Goal: Communication & Community: Answer question/provide support

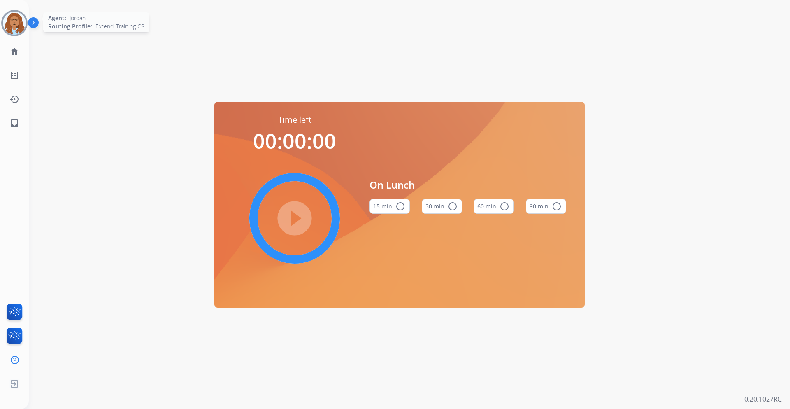
click at [7, 22] on img at bounding box center [14, 23] width 23 height 23
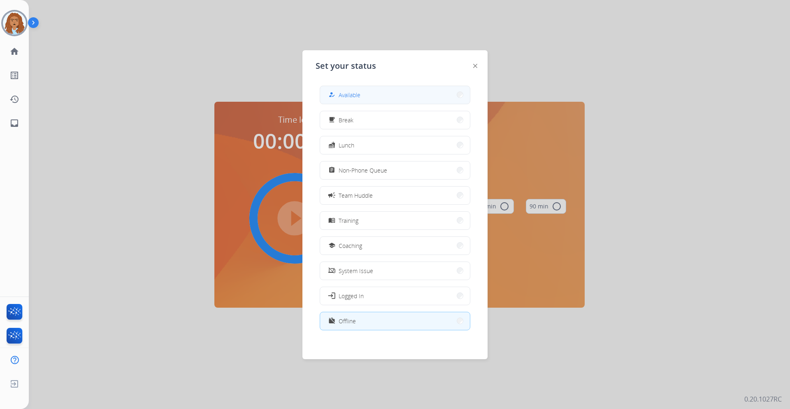
click at [331, 98] on div "how_to_reg" at bounding box center [333, 95] width 12 height 10
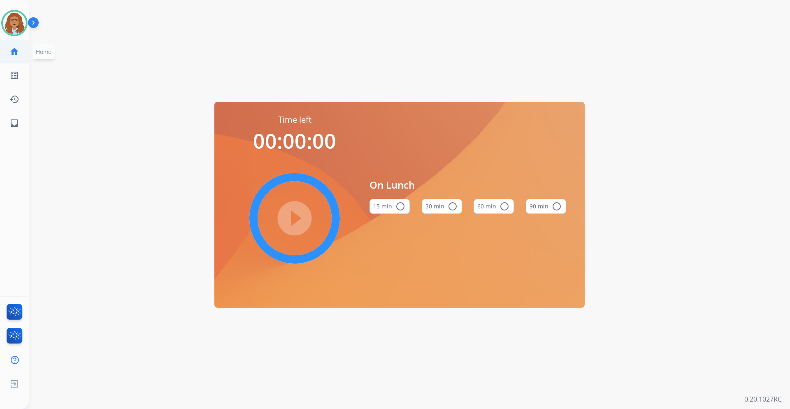
click at [19, 51] on link "home Home" at bounding box center [14, 51] width 23 height 23
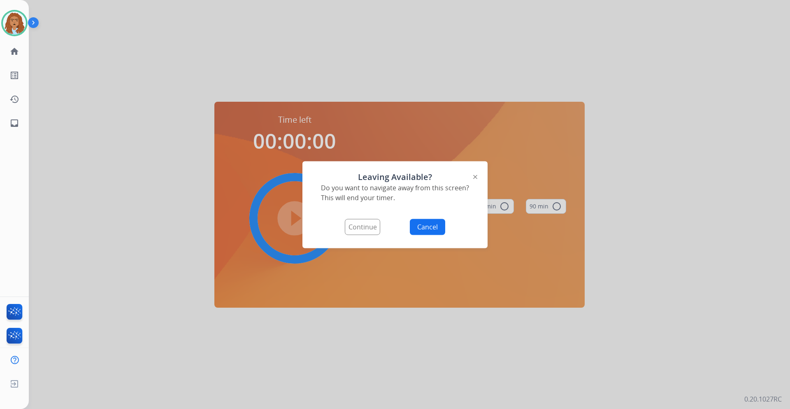
click at [368, 228] on button "Continue" at bounding box center [362, 226] width 35 height 16
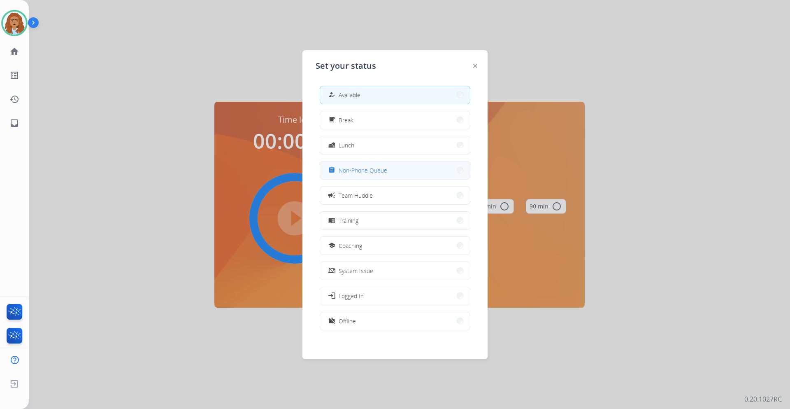
click at [353, 173] on span "Non-Phone Queue" at bounding box center [363, 170] width 49 height 9
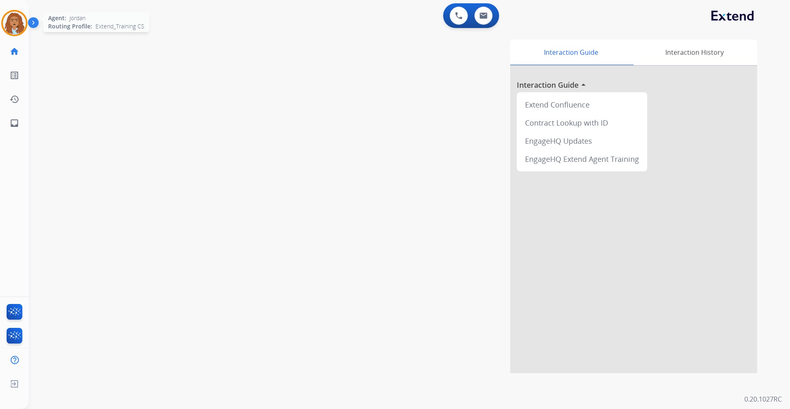
click at [18, 18] on img at bounding box center [14, 23] width 23 height 23
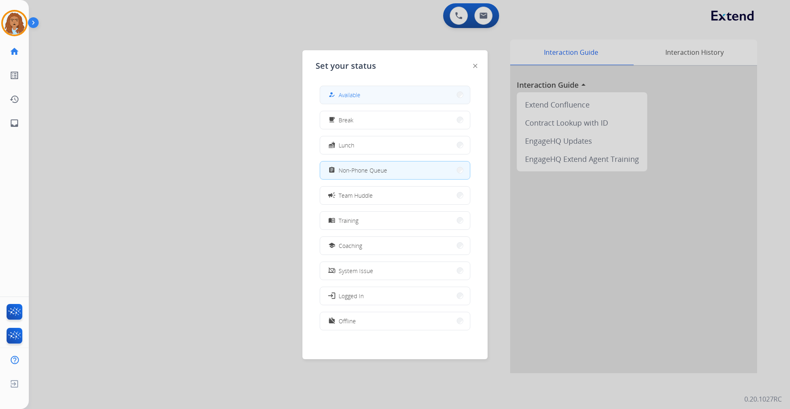
click at [356, 93] on span "Available" at bounding box center [350, 95] width 22 height 9
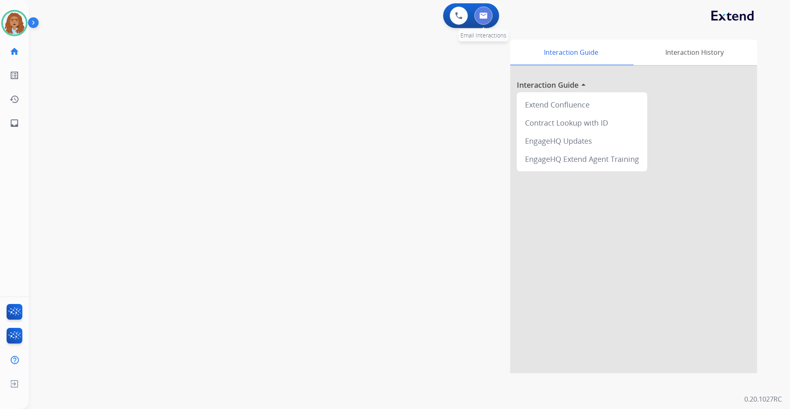
click at [485, 20] on button at bounding box center [483, 16] width 18 height 18
select select "**********"
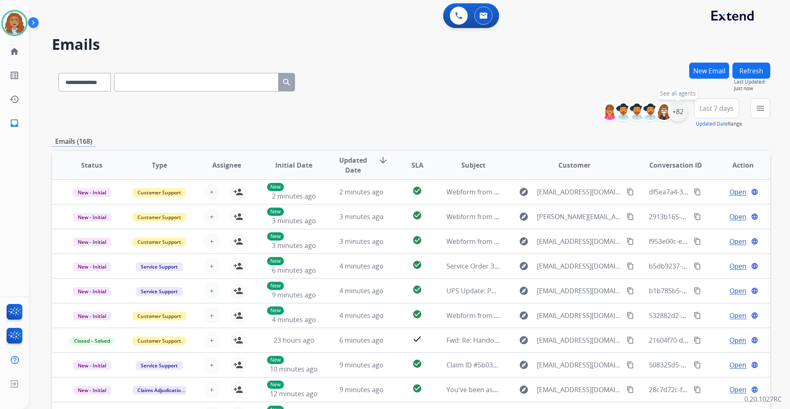
click at [674, 107] on div "+82" at bounding box center [678, 112] width 20 height 20
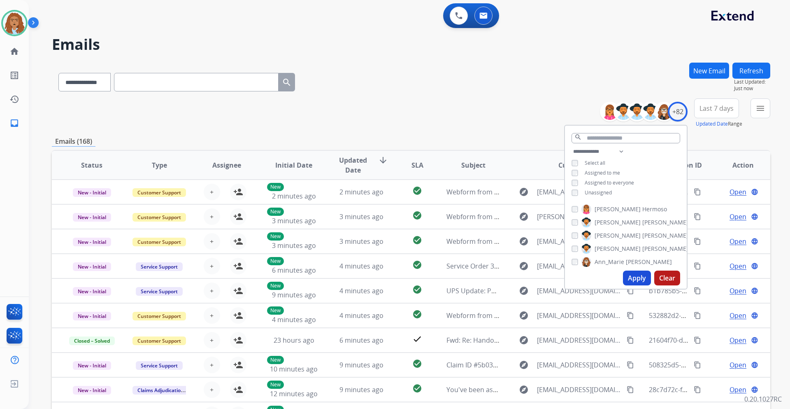
click at [627, 278] on button "Apply" at bounding box center [637, 277] width 28 height 15
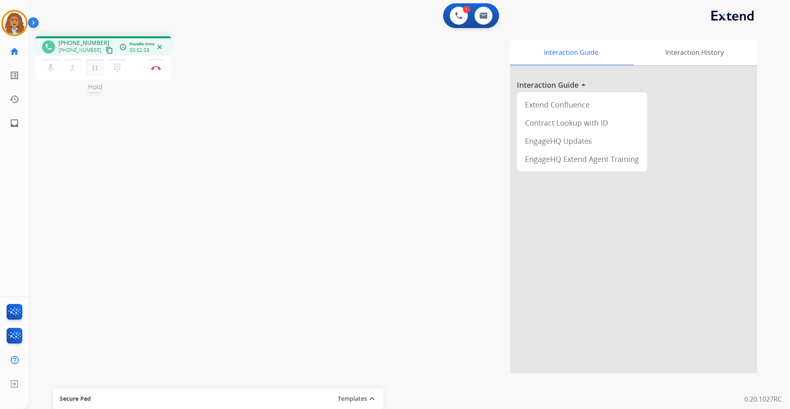
click at [96, 71] on mat-icon "pause" at bounding box center [95, 68] width 10 height 10
click at [461, 17] on img at bounding box center [458, 15] width 7 height 7
click at [449, 16] on div "1 Voice Interactions" at bounding box center [458, 16] width 25 height 18
click at [457, 15] on img at bounding box center [458, 15] width 7 height 7
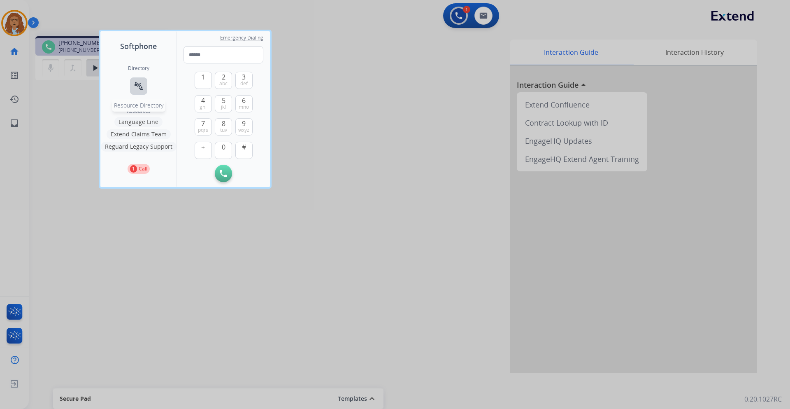
click at [139, 89] on mat-icon "connect_without_contact" at bounding box center [139, 86] width 10 height 10
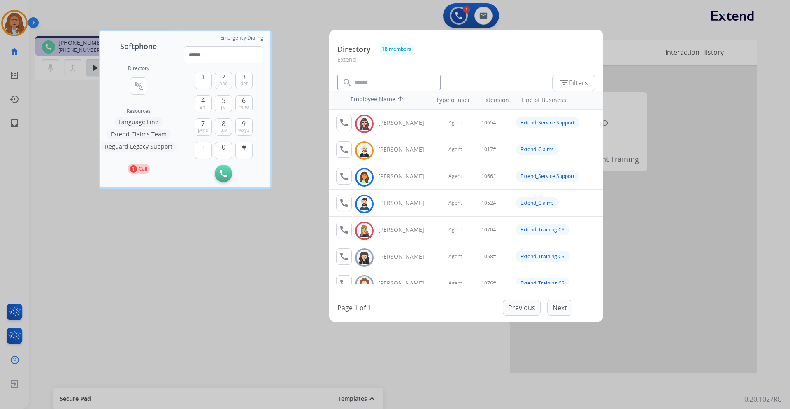
scroll to position [67, 0]
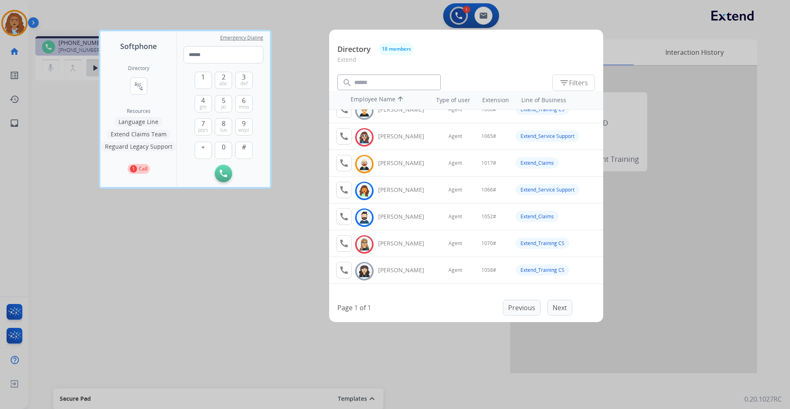
click at [138, 137] on button "Extend Claims Team" at bounding box center [139, 134] width 64 height 10
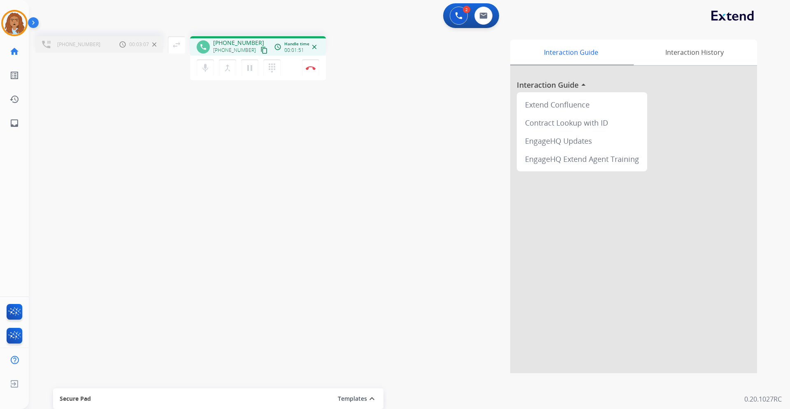
click at [97, 45] on div "[PHONE_NUMBER] Call metrics Hold 00:03:07 00:03:07" at bounding box center [99, 44] width 128 height 16
click at [104, 44] on div "[PHONE_NUMBER] Call metrics Hold 00:03:07 00:03:07" at bounding box center [99, 44] width 128 height 16
click at [183, 43] on button "swap_horiz Break voice bridge" at bounding box center [176, 44] width 17 height 17
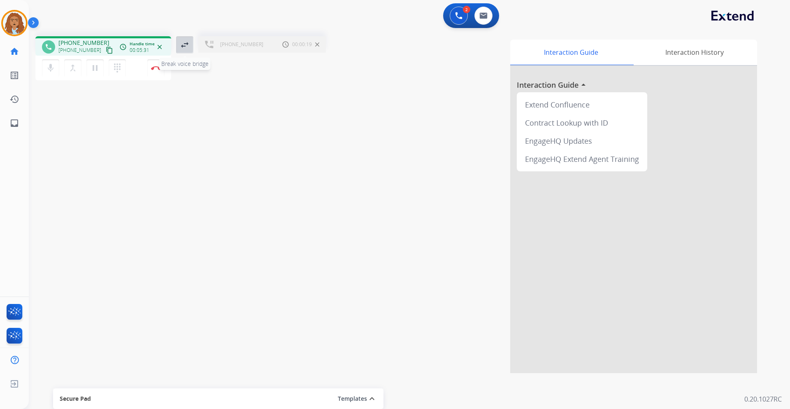
click at [184, 47] on mat-icon "swap_horiz" at bounding box center [185, 45] width 10 height 10
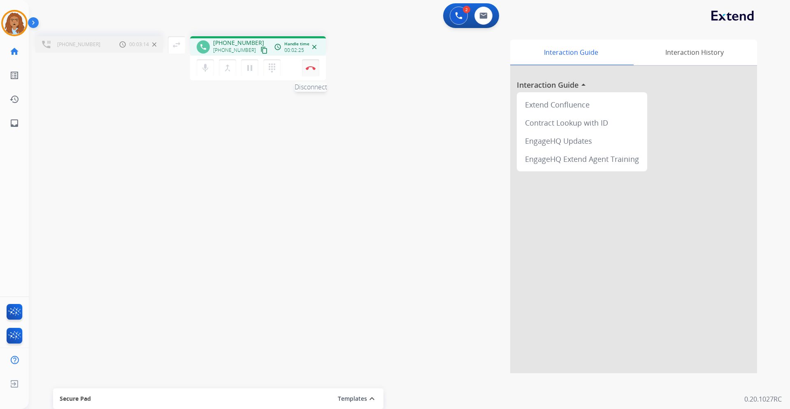
click at [310, 71] on button "Disconnect" at bounding box center [310, 67] width 17 height 17
click at [308, 69] on img at bounding box center [311, 68] width 10 height 4
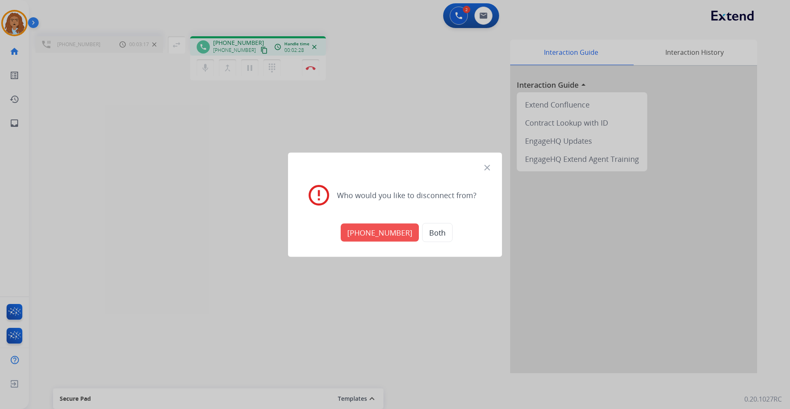
click at [374, 232] on button "[PHONE_NUMBER]" at bounding box center [380, 232] width 78 height 18
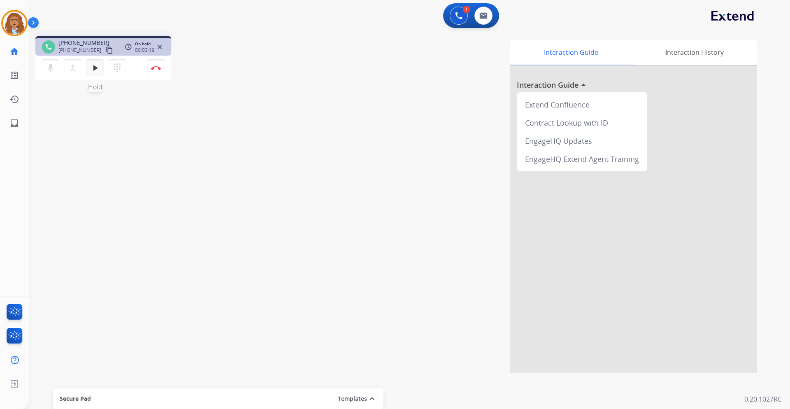
click at [96, 71] on mat-icon "play_arrow" at bounding box center [95, 68] width 10 height 10
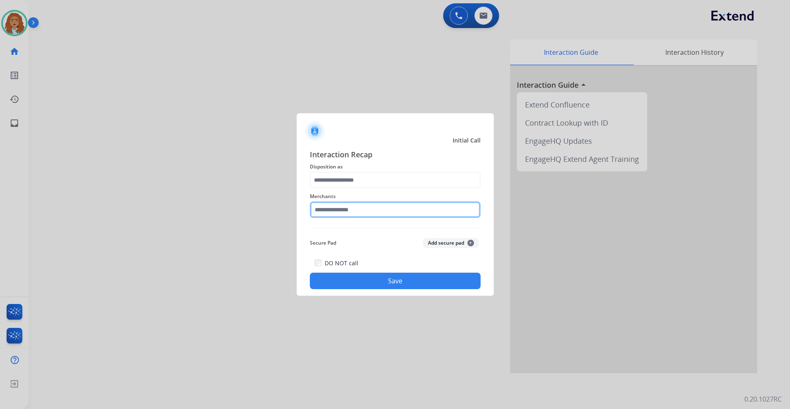
drag, startPoint x: 383, startPoint y: 215, endPoint x: 385, endPoint y: 209, distance: 6.7
click at [385, 209] on input "text" at bounding box center [395, 209] width 171 height 16
type input "*"
click at [395, 214] on input "******" at bounding box center [395, 209] width 171 height 16
type input "*"
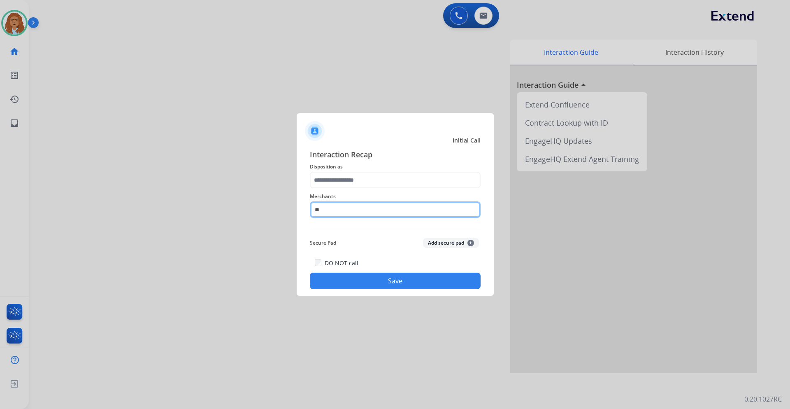
type input "*"
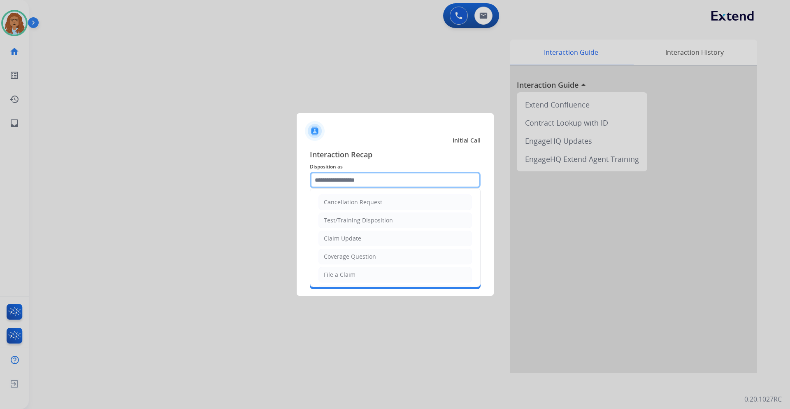
click at [376, 179] on input "text" at bounding box center [395, 180] width 171 height 16
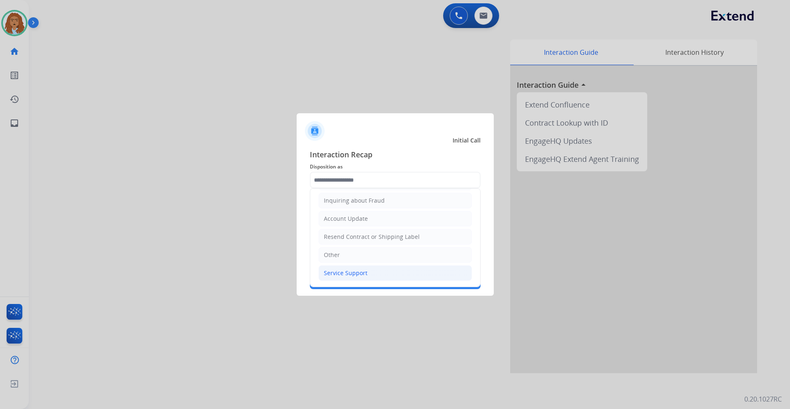
click at [380, 274] on li "Service Support" at bounding box center [394, 273] width 153 height 16
type input "**********"
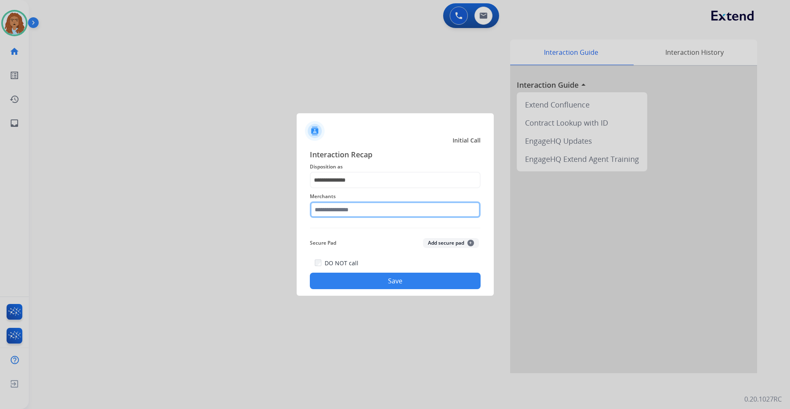
click at [366, 210] on input "text" at bounding box center [395, 209] width 171 height 16
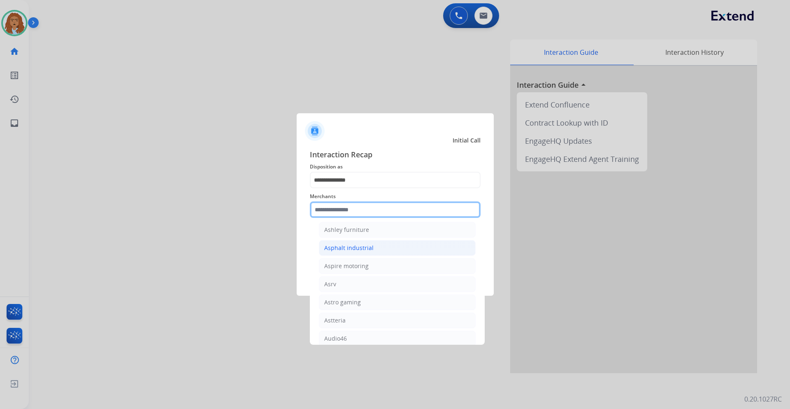
scroll to position [1193, 0]
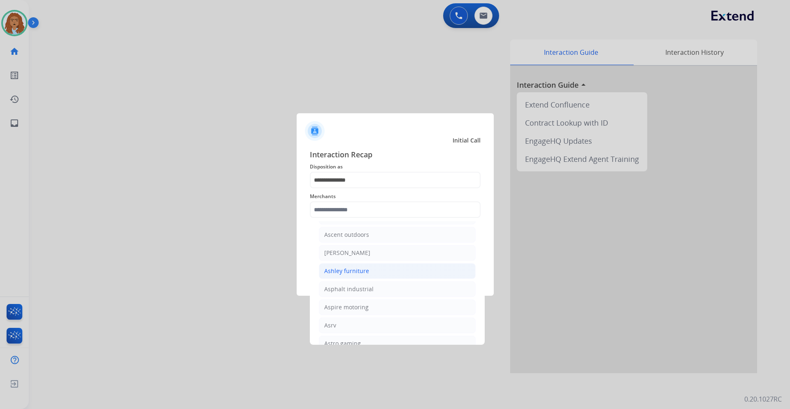
click at [359, 271] on div "Ashley furniture" at bounding box center [346, 271] width 45 height 8
type input "**********"
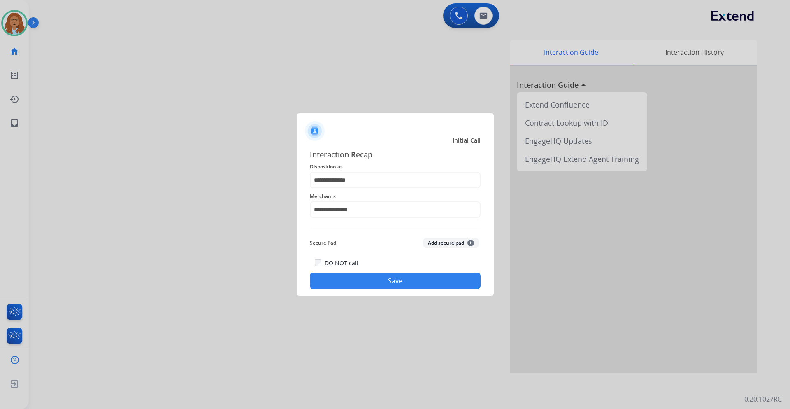
click at [364, 281] on button "Save" at bounding box center [395, 280] width 171 height 16
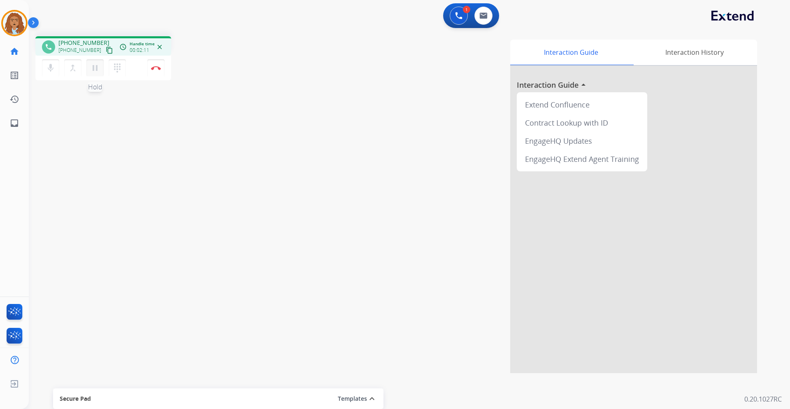
click at [93, 71] on mat-icon "pause" at bounding box center [95, 68] width 10 height 10
click at [251, 303] on div "phone [PHONE_NUMBER] [PHONE_NUMBER] content_copy access_time Call metrics Queue…" at bounding box center [399, 201] width 741 height 343
click at [120, 70] on mat-icon "dialpad" at bounding box center [117, 68] width 10 height 10
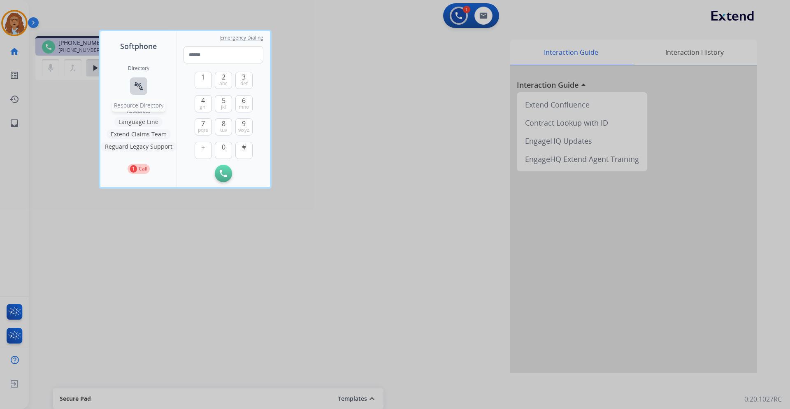
click at [139, 86] on mat-icon "connect_without_contact" at bounding box center [139, 86] width 10 height 10
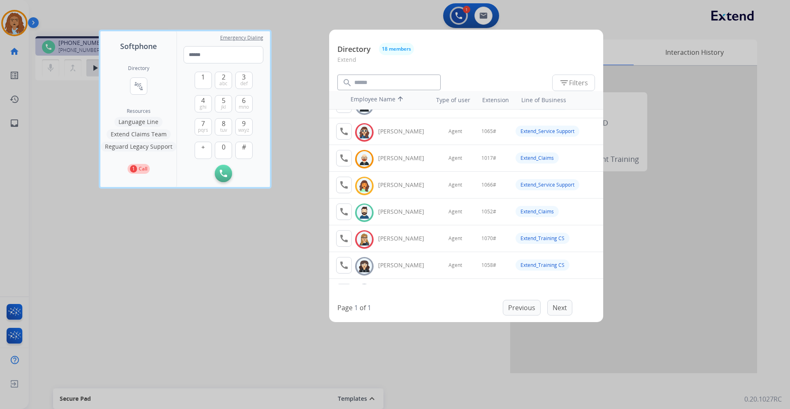
scroll to position [82, 0]
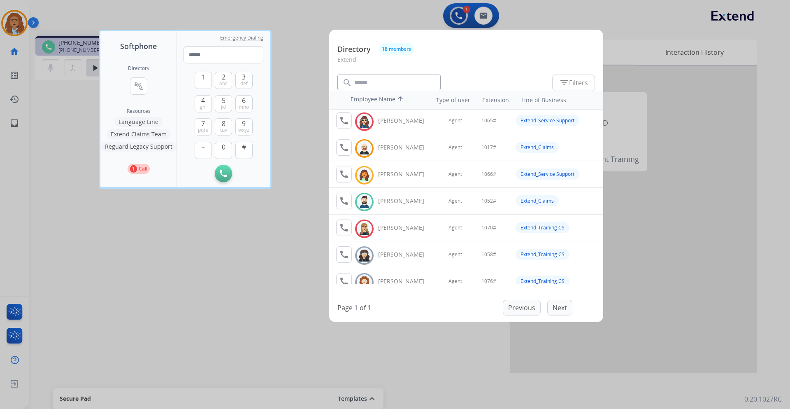
click at [352, 203] on div "Available [PERSON_NAME]" at bounding box center [392, 201] width 81 height 16
click at [341, 204] on mat-icon "call" at bounding box center [344, 201] width 10 height 10
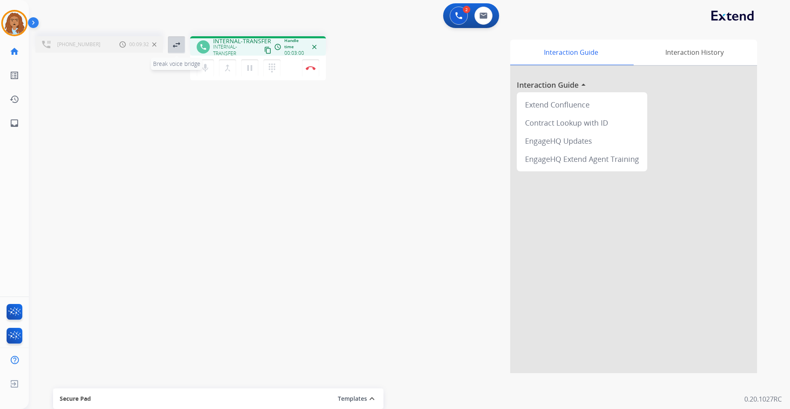
click at [172, 49] on mat-icon "swap_horiz" at bounding box center [177, 45] width 10 height 10
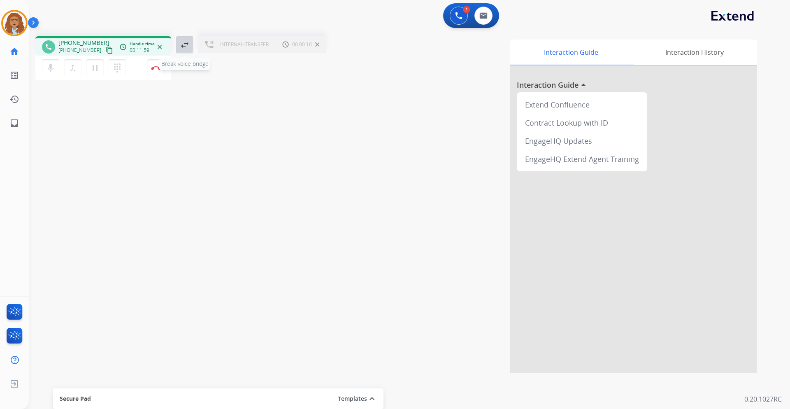
click at [186, 48] on mat-icon "swap_horiz" at bounding box center [185, 45] width 10 height 10
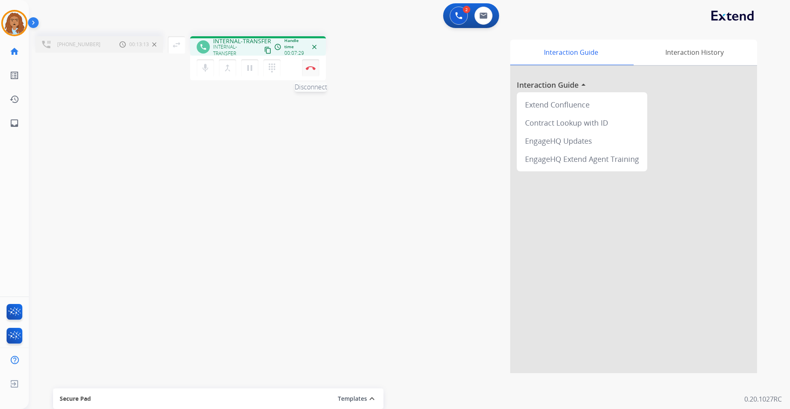
click at [313, 69] on img at bounding box center [311, 68] width 10 height 4
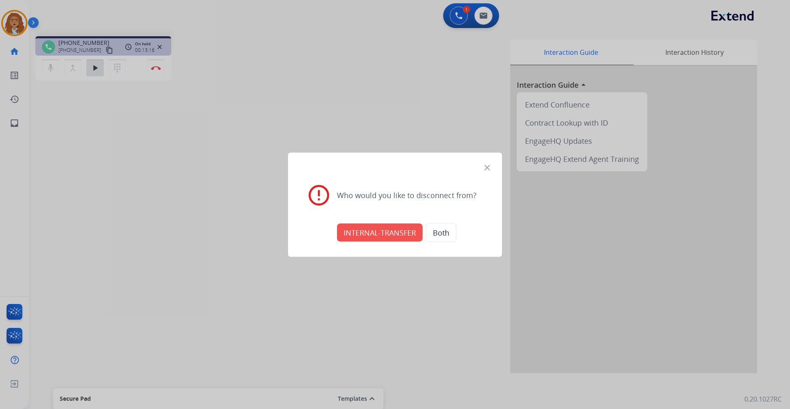
click at [376, 234] on button "INTERNAL-TRANSFER" at bounding box center [380, 232] width 86 height 18
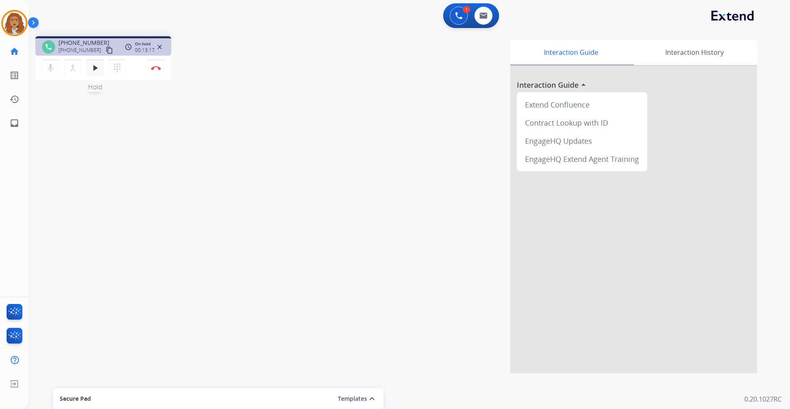
click at [102, 64] on button "play_arrow Hold" at bounding box center [94, 67] width 17 height 17
click at [92, 74] on button "pause Hold" at bounding box center [94, 67] width 17 height 17
click at [50, 62] on button "mic Mute" at bounding box center [50, 67] width 17 height 17
click at [51, 68] on mat-icon "mic_off" at bounding box center [51, 68] width 10 height 10
click at [51, 68] on mat-icon "mic" at bounding box center [51, 68] width 10 height 10
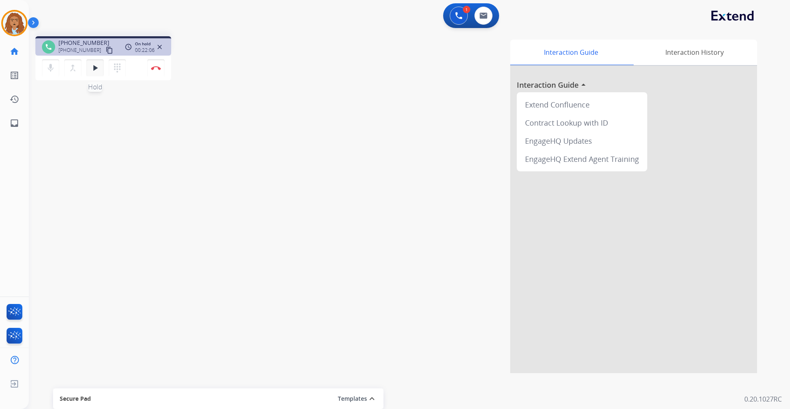
click at [91, 72] on mat-icon "play_arrow" at bounding box center [95, 68] width 10 height 10
click at [160, 68] on img at bounding box center [156, 68] width 10 height 4
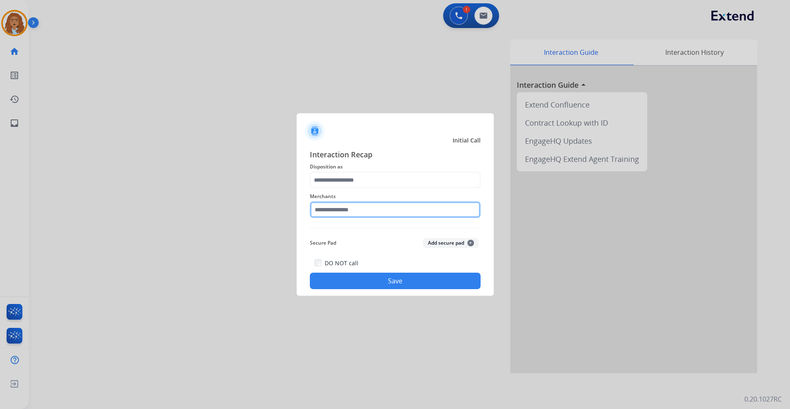
click at [337, 211] on input "text" at bounding box center [395, 209] width 171 height 16
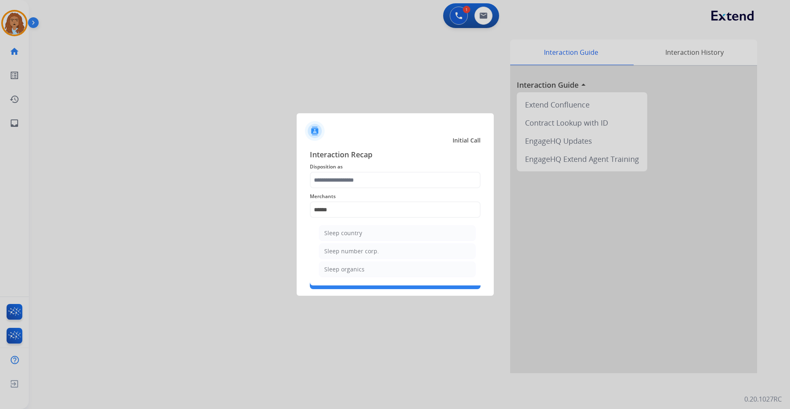
click at [346, 233] on div "Sleep country" at bounding box center [343, 233] width 38 height 8
type input "**********"
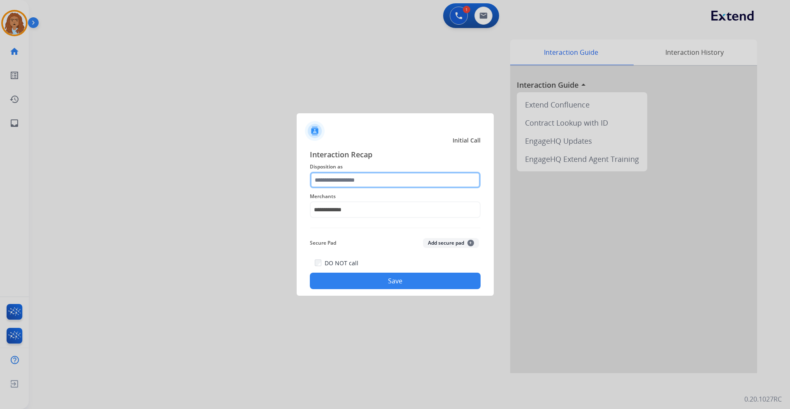
click at [331, 179] on input "text" at bounding box center [395, 180] width 171 height 16
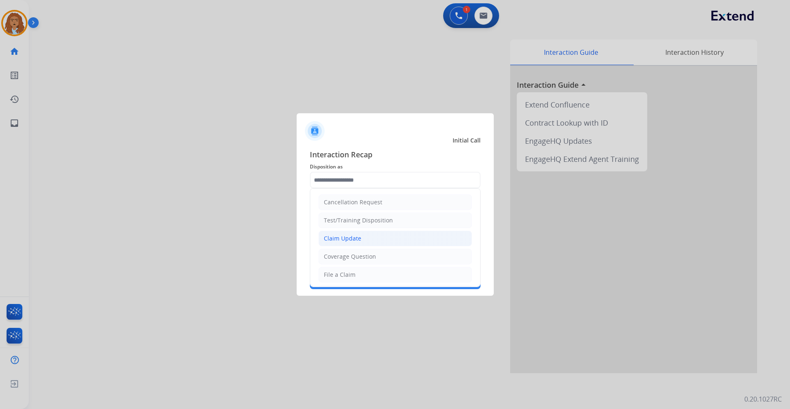
click at [367, 235] on li "Claim Update" at bounding box center [394, 238] width 153 height 16
type input "**********"
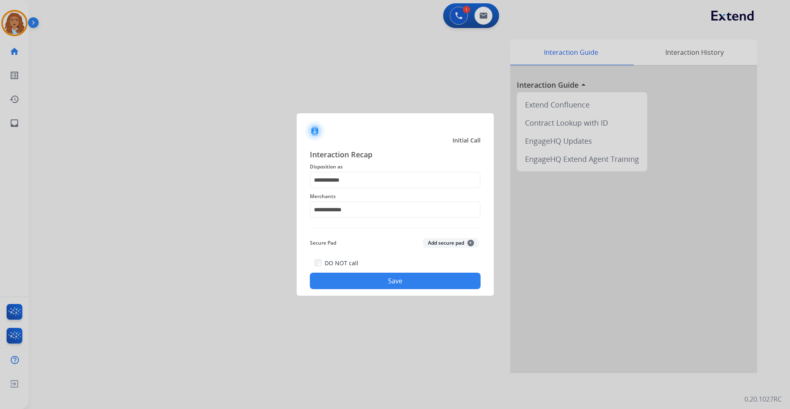
click at [384, 286] on button "Save" at bounding box center [395, 280] width 171 height 16
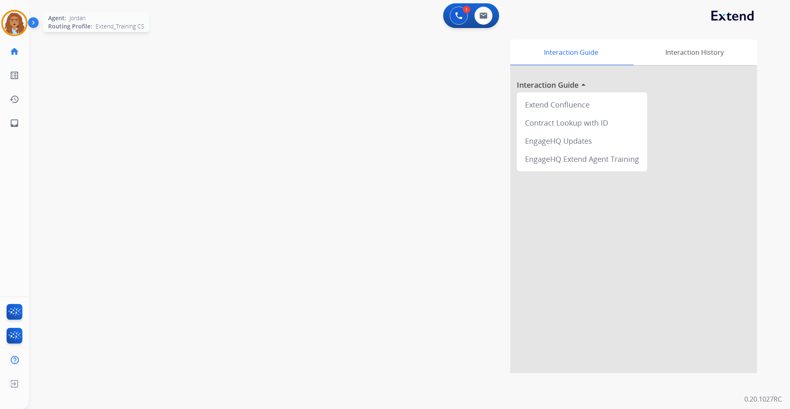
click at [14, 21] on img at bounding box center [14, 23] width 23 height 23
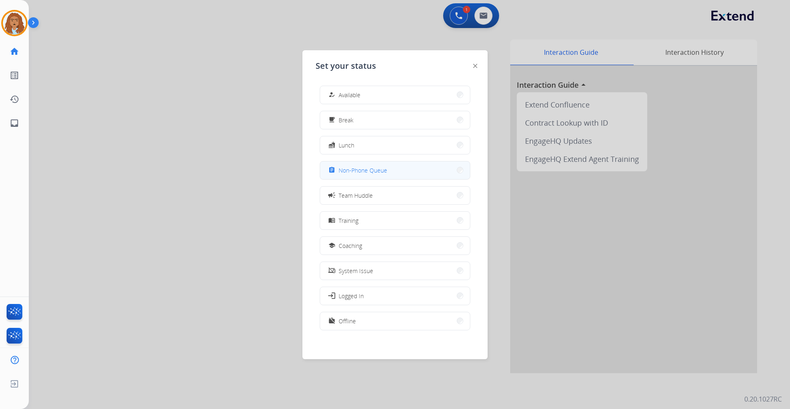
click at [335, 172] on div "assignment" at bounding box center [333, 170] width 12 height 10
